Goal: Task Accomplishment & Management: Manage account settings

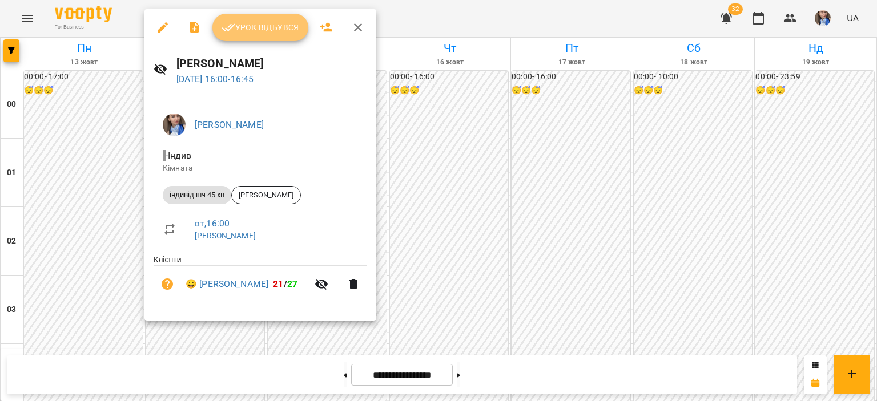
click at [265, 40] on button "Урок відбувся" at bounding box center [260, 27] width 96 height 27
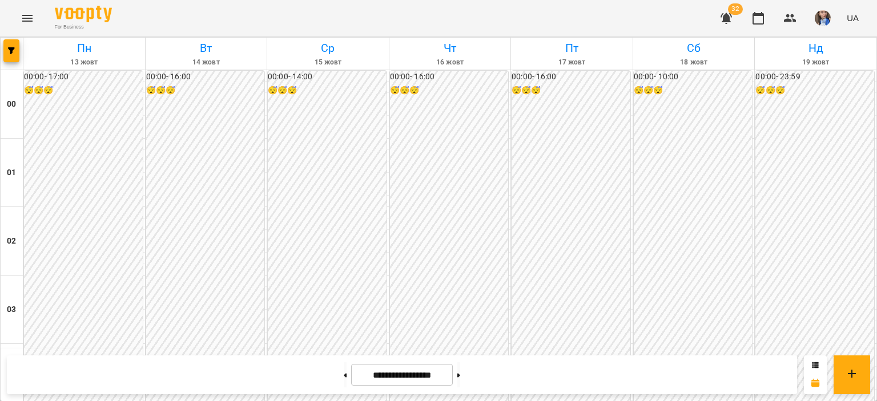
scroll to position [1085, 0]
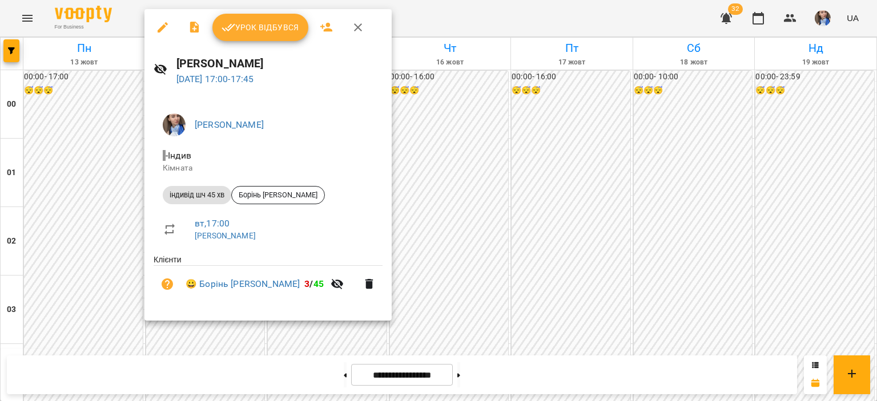
click at [400, 21] on div at bounding box center [438, 200] width 877 height 401
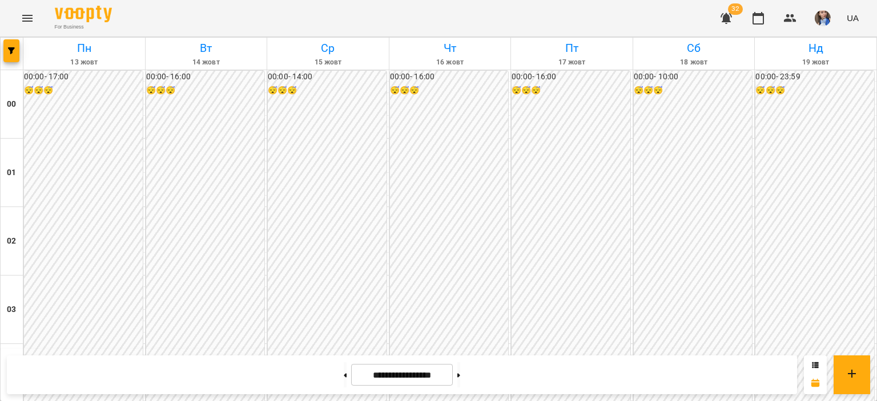
scroll to position [1142, 0]
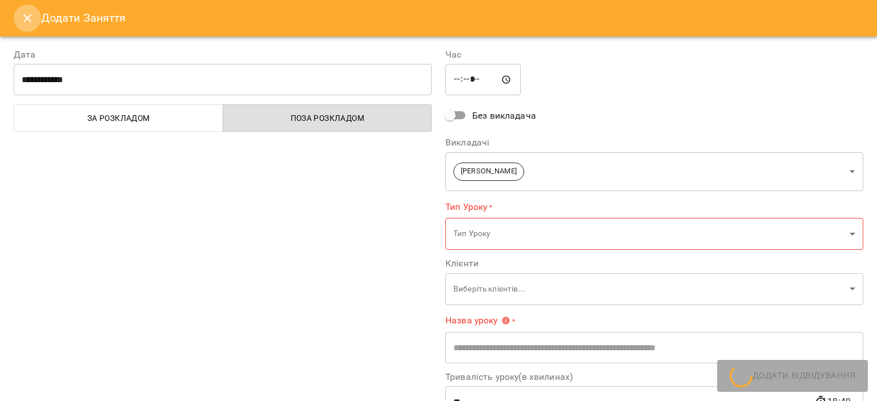
click at [23, 17] on icon "Close" at bounding box center [28, 18] width 14 height 14
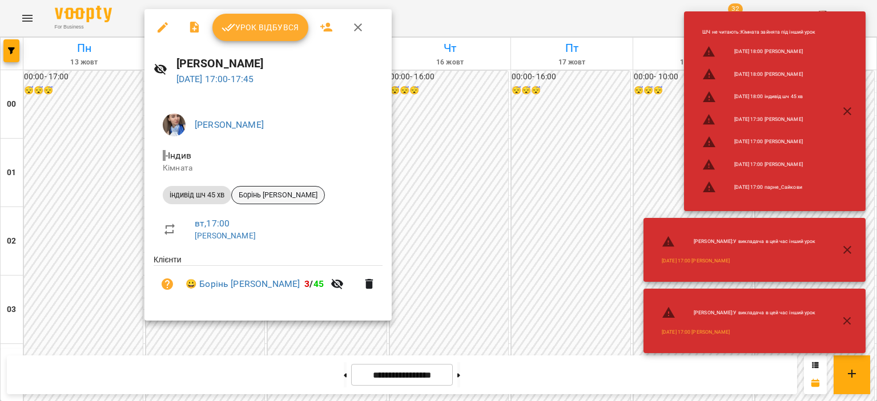
click at [257, 192] on span "Борінь [PERSON_NAME]" at bounding box center [278, 195] width 93 height 10
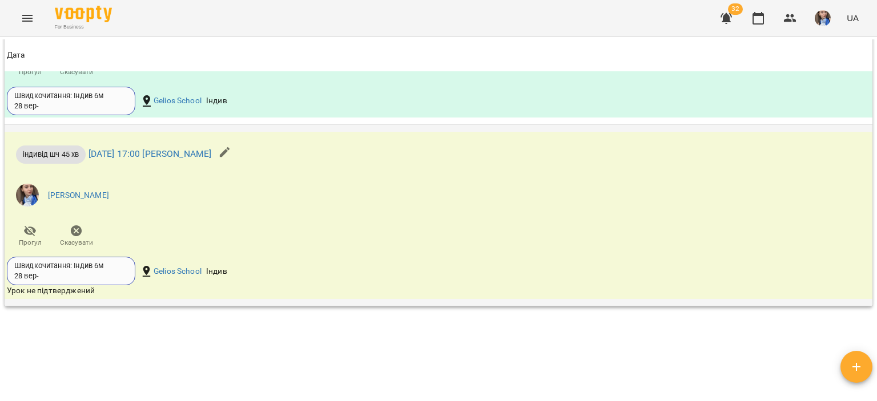
scroll to position [1591, 0]
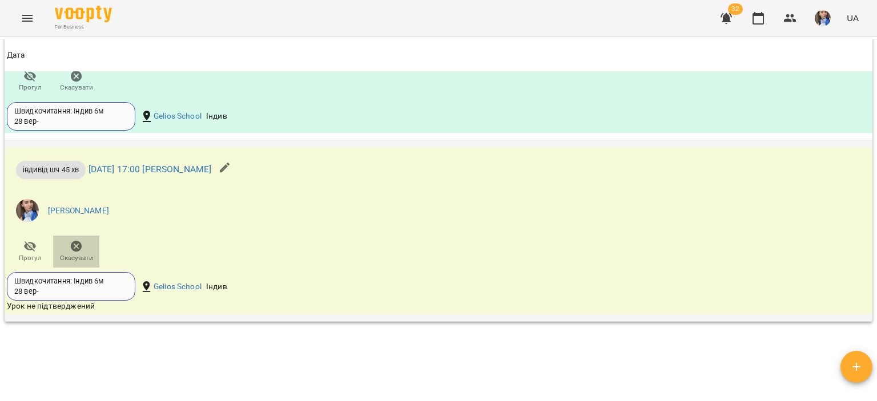
click at [73, 254] on icon "button" at bounding box center [77, 247] width 14 height 14
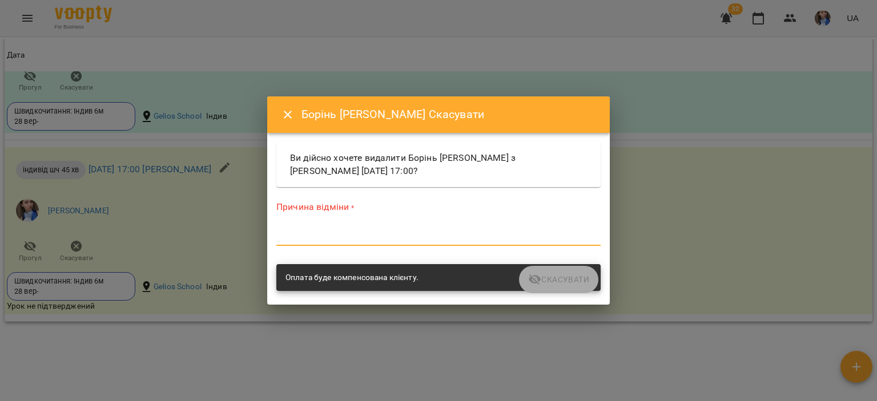
click at [295, 232] on textarea at bounding box center [438, 236] width 324 height 11
type textarea "*"
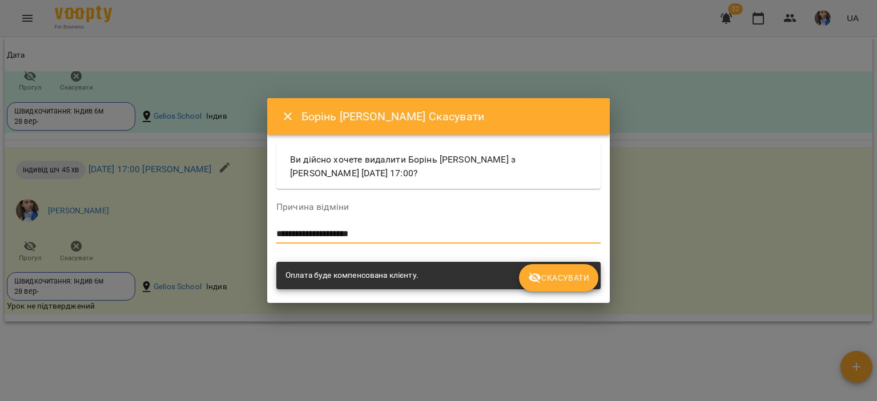
scroll to position [0, 0]
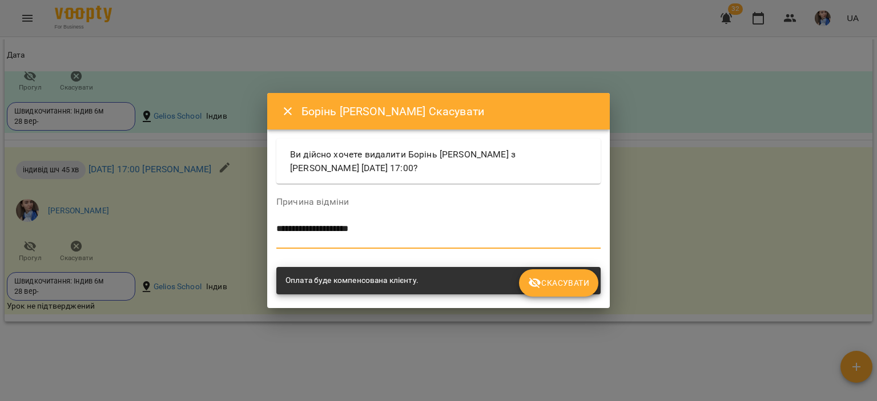
type textarea "**********"
click at [539, 292] on button "Скасувати" at bounding box center [558, 283] width 79 height 27
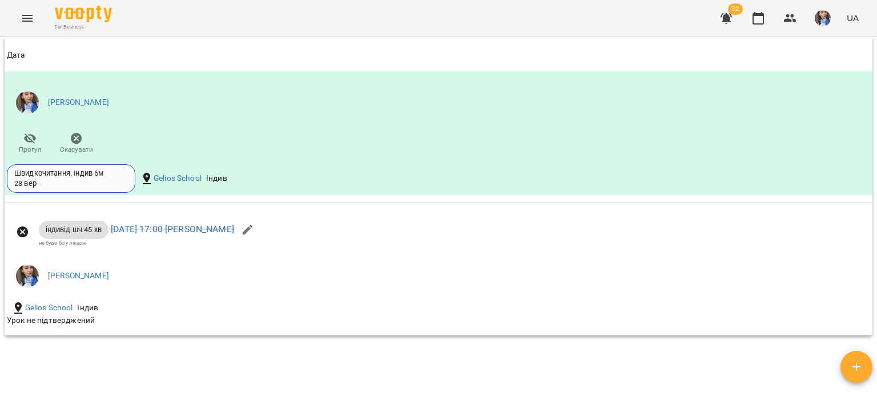
scroll to position [1657, 0]
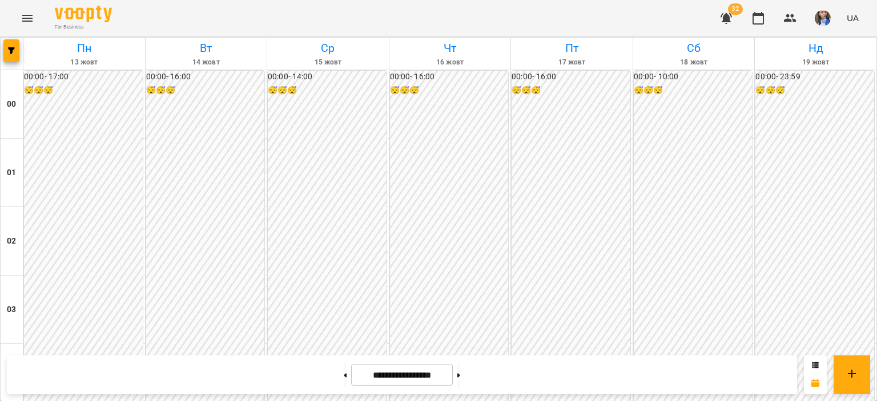
scroll to position [1142, 0]
